Goal: Task Accomplishment & Management: Manage account settings

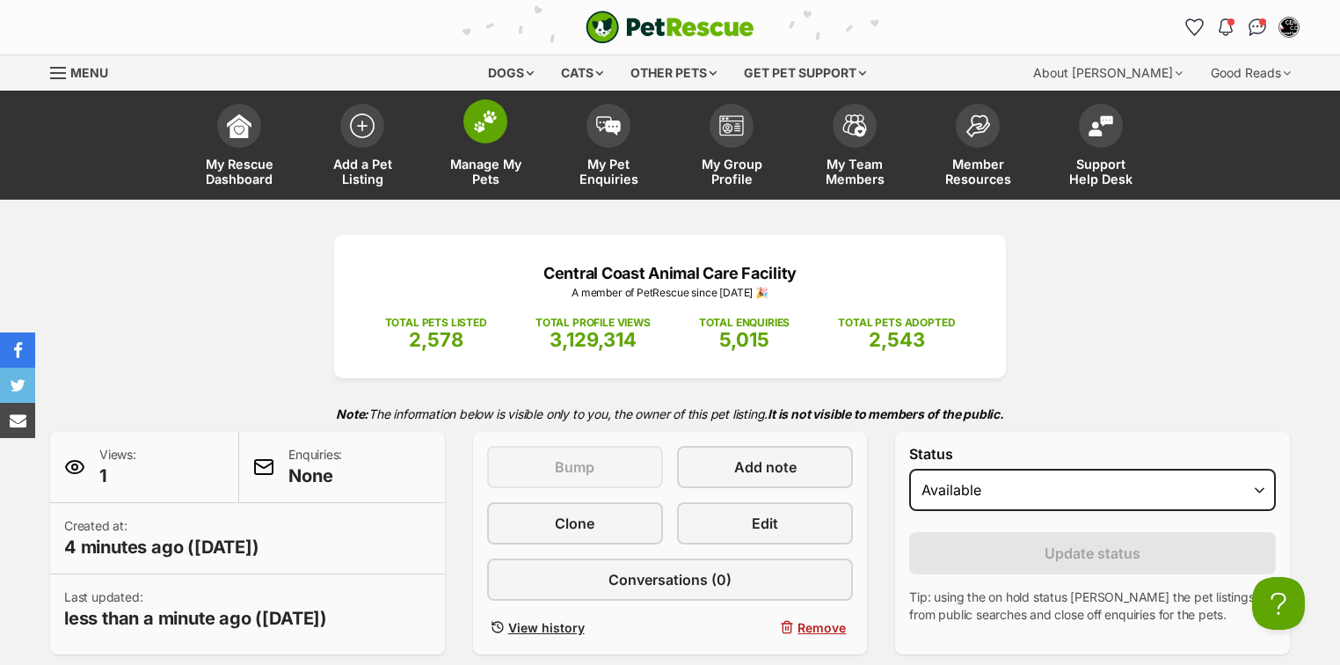
click at [485, 127] on img at bounding box center [485, 121] width 25 height 23
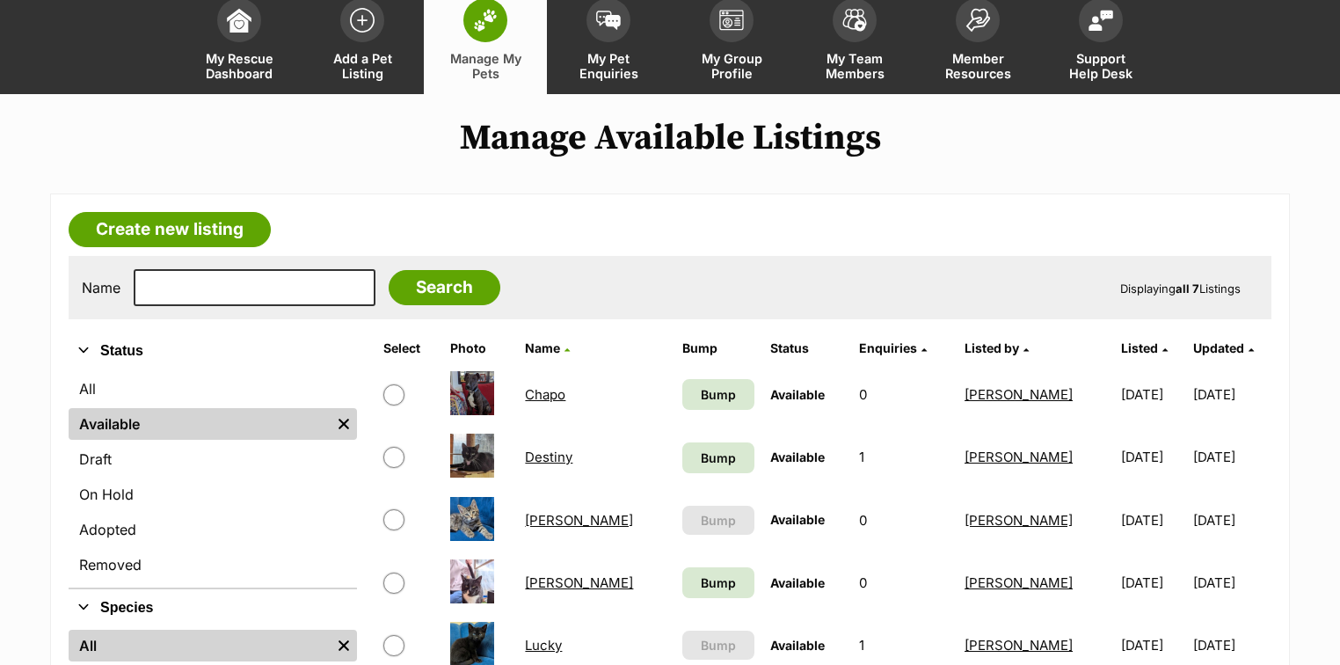
scroll to position [211, 0]
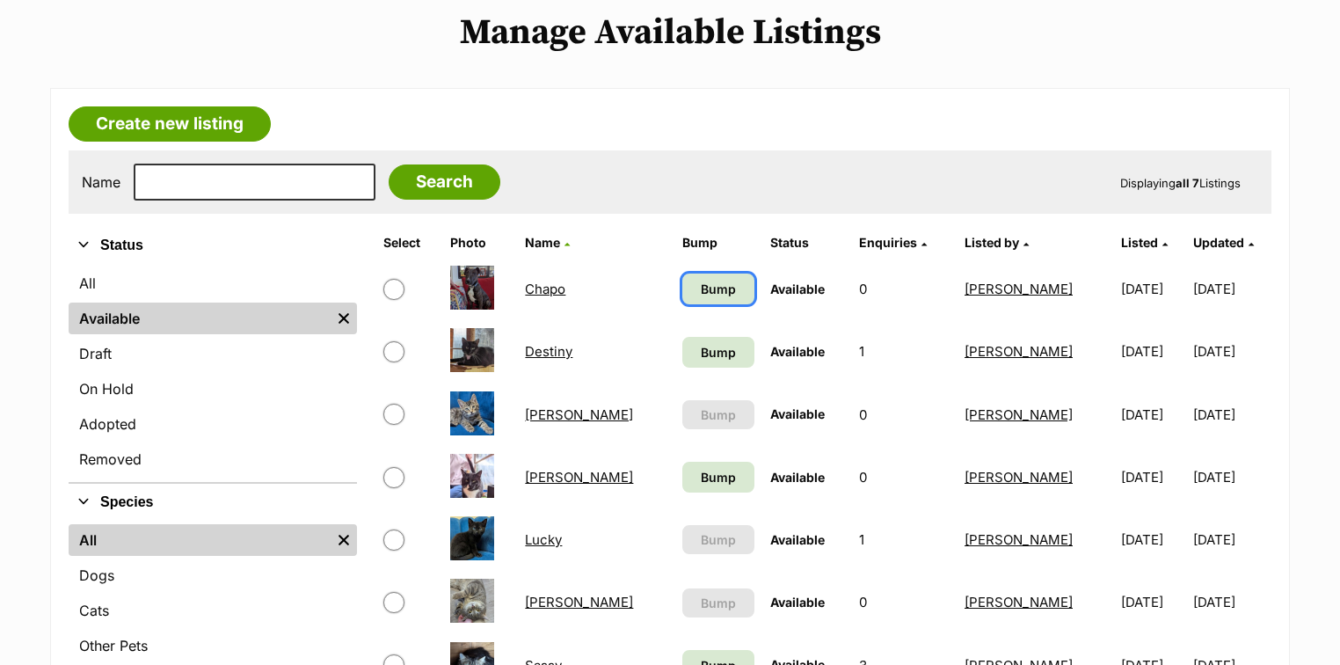
click at [701, 290] on span "Bump" at bounding box center [718, 289] width 35 height 18
click at [701, 356] on span "Bump" at bounding box center [718, 352] width 35 height 18
click at [682, 462] on link "Bump" at bounding box center [718, 477] width 73 height 31
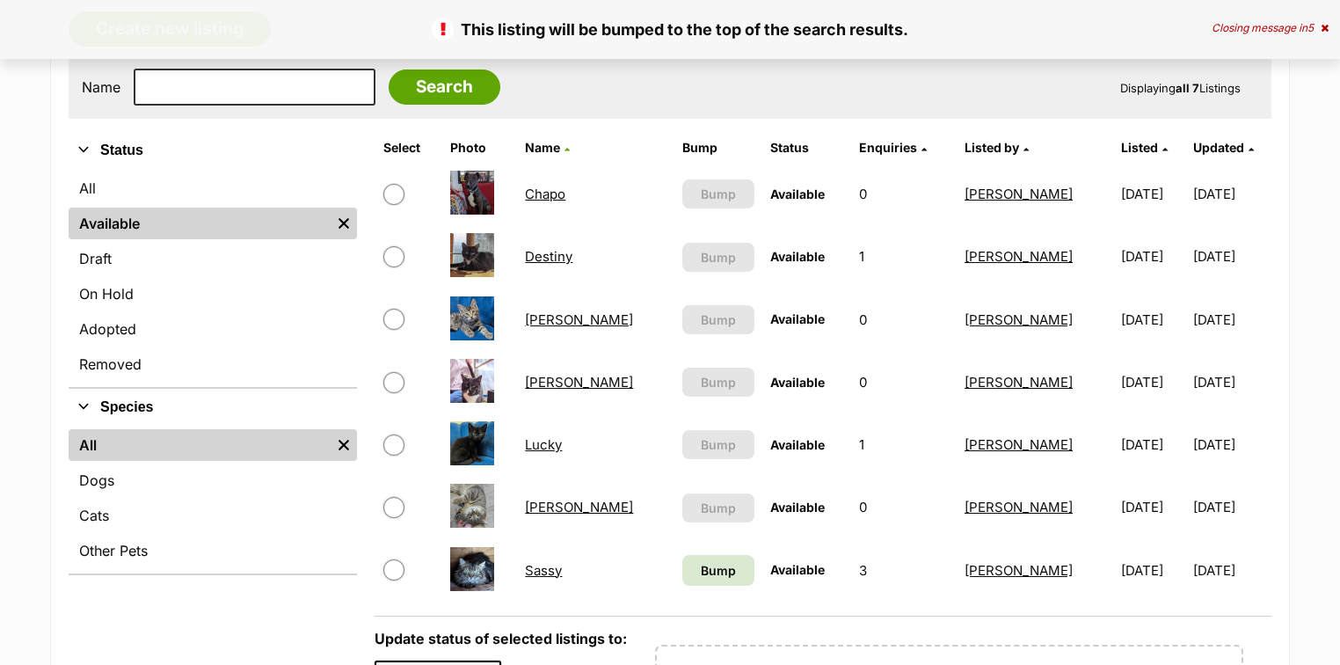
scroll to position [352, 0]
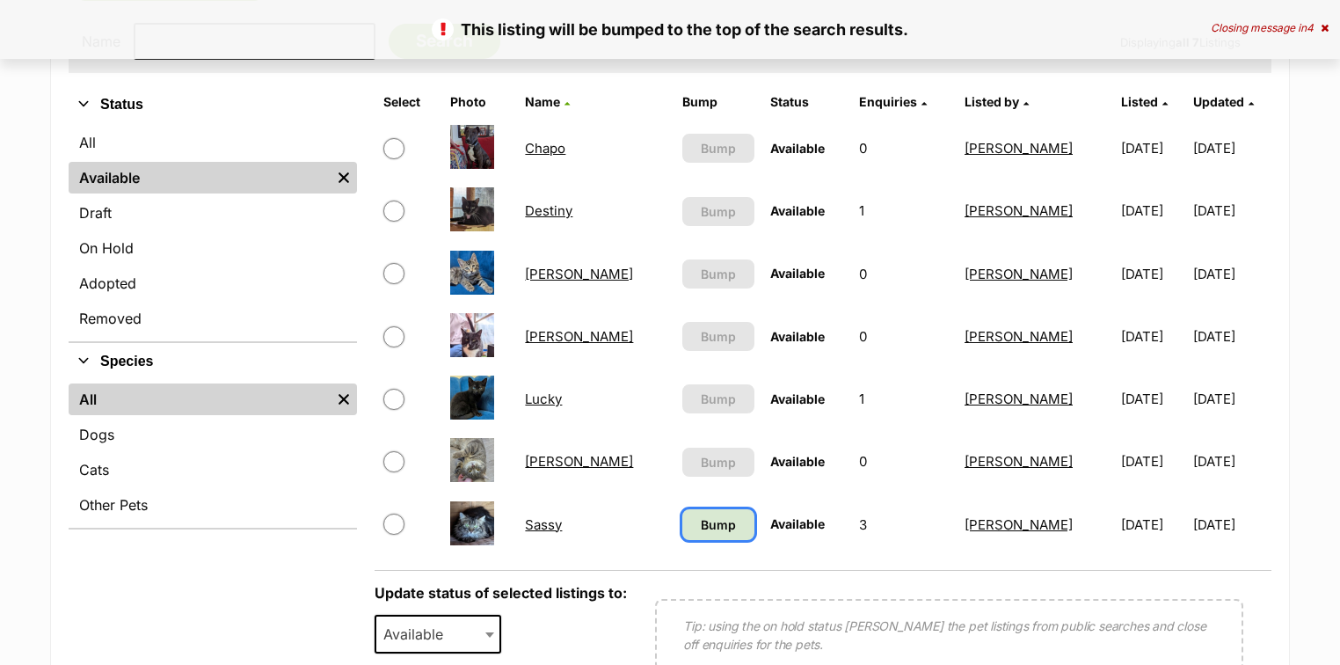
click at [701, 531] on span "Bump" at bounding box center [718, 524] width 35 height 18
